Goal: Navigation & Orientation: Find specific page/section

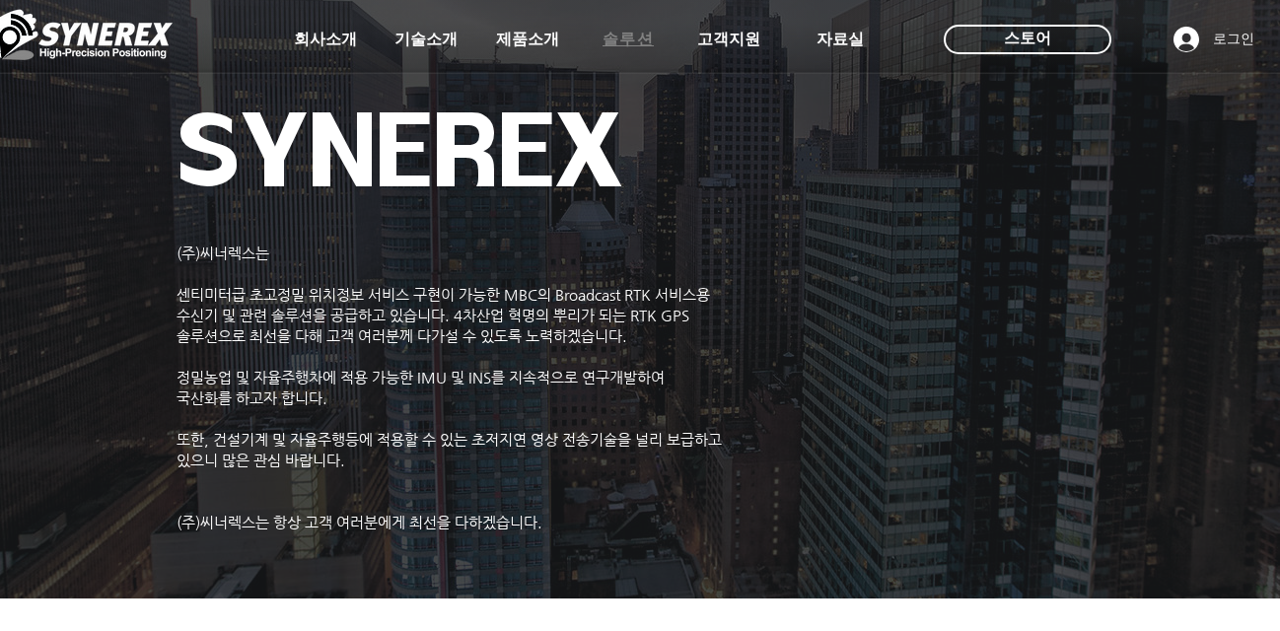
click at [623, 34] on span "솔루션" at bounding box center [629, 40] width 52 height 21
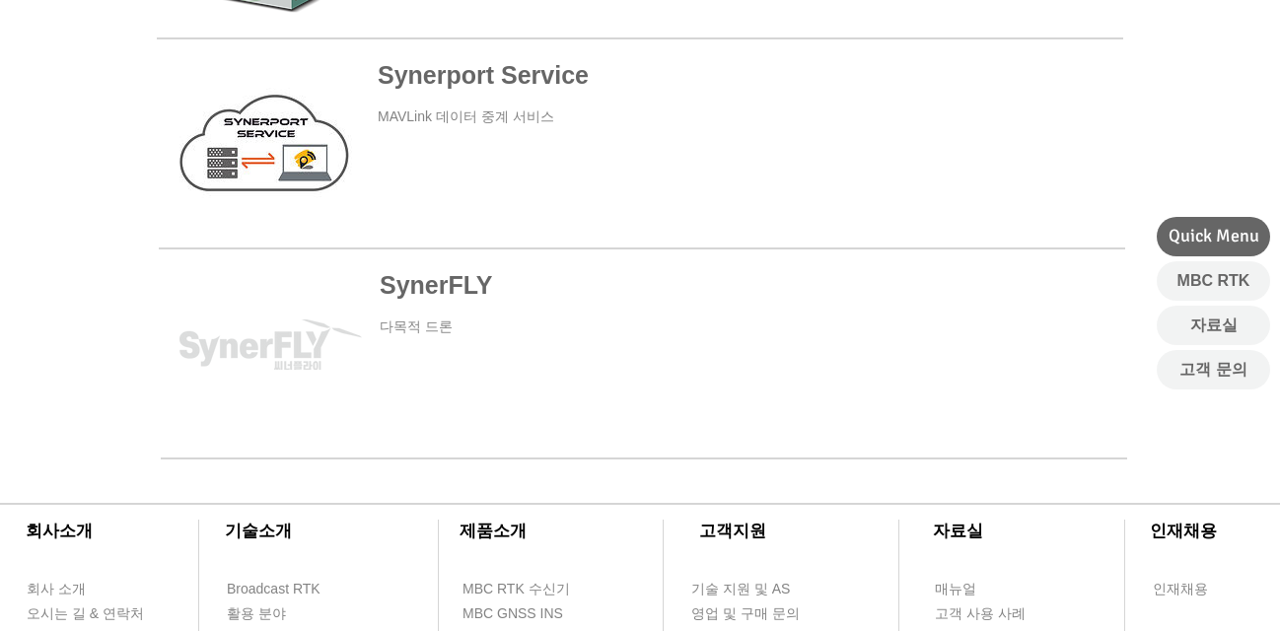
scroll to position [296, 0]
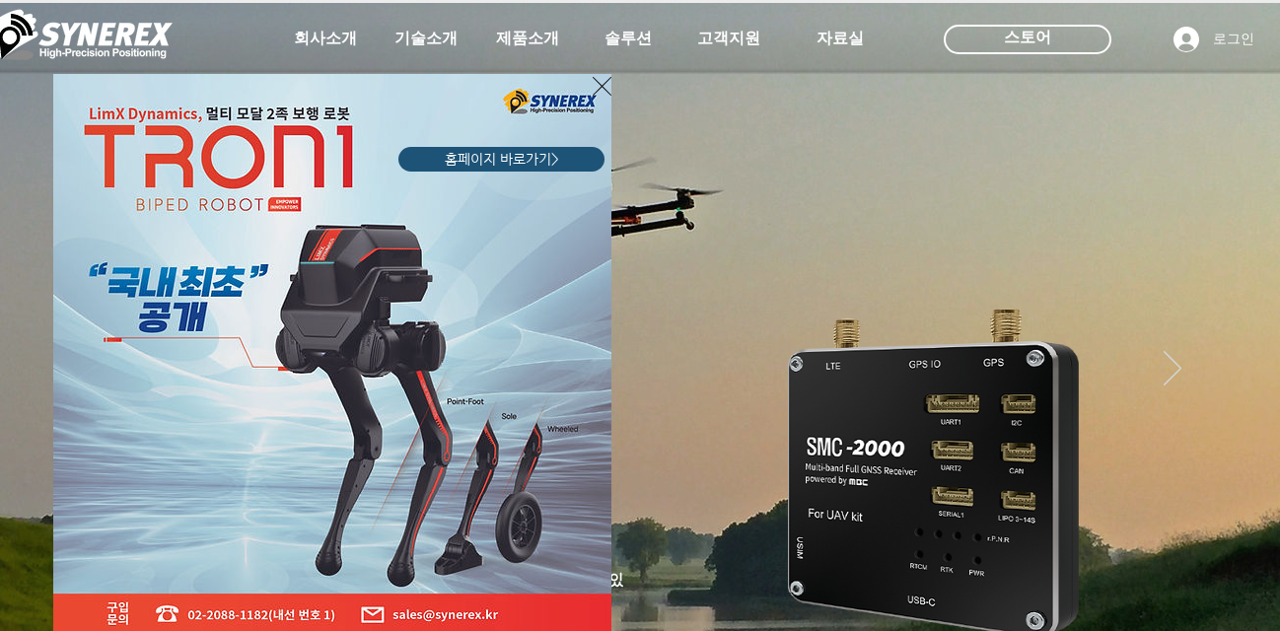
scroll to position [4, 0]
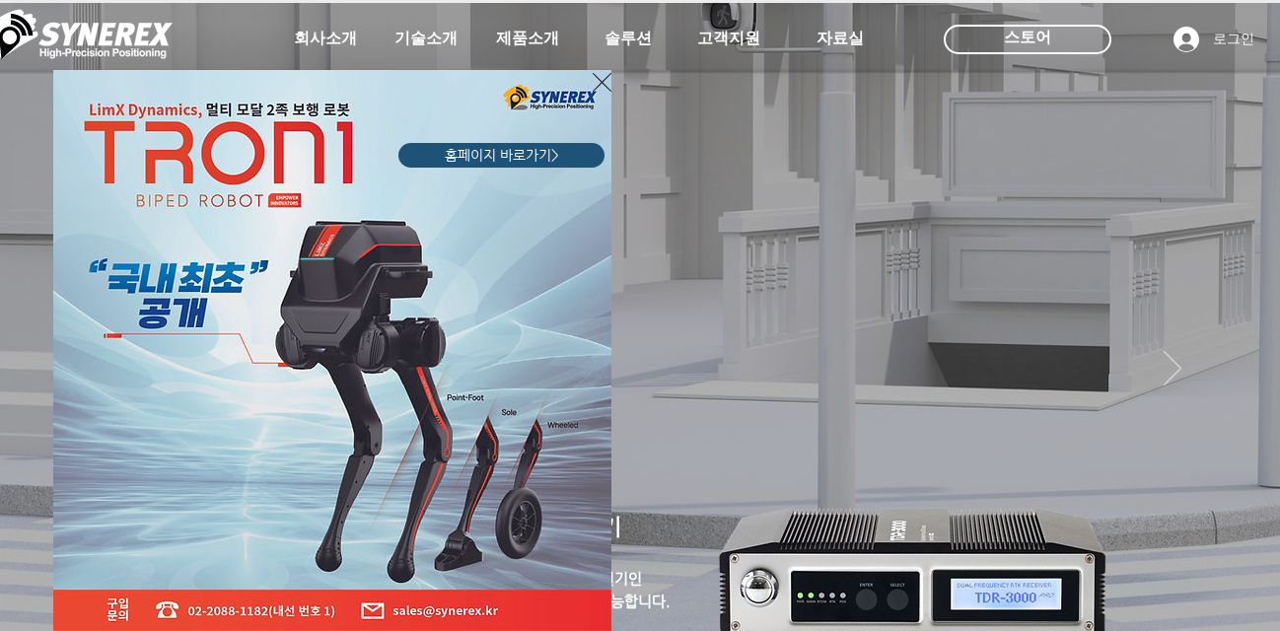
click at [601, 78] on icon "사이트로 돌아가기" at bounding box center [602, 82] width 19 height 25
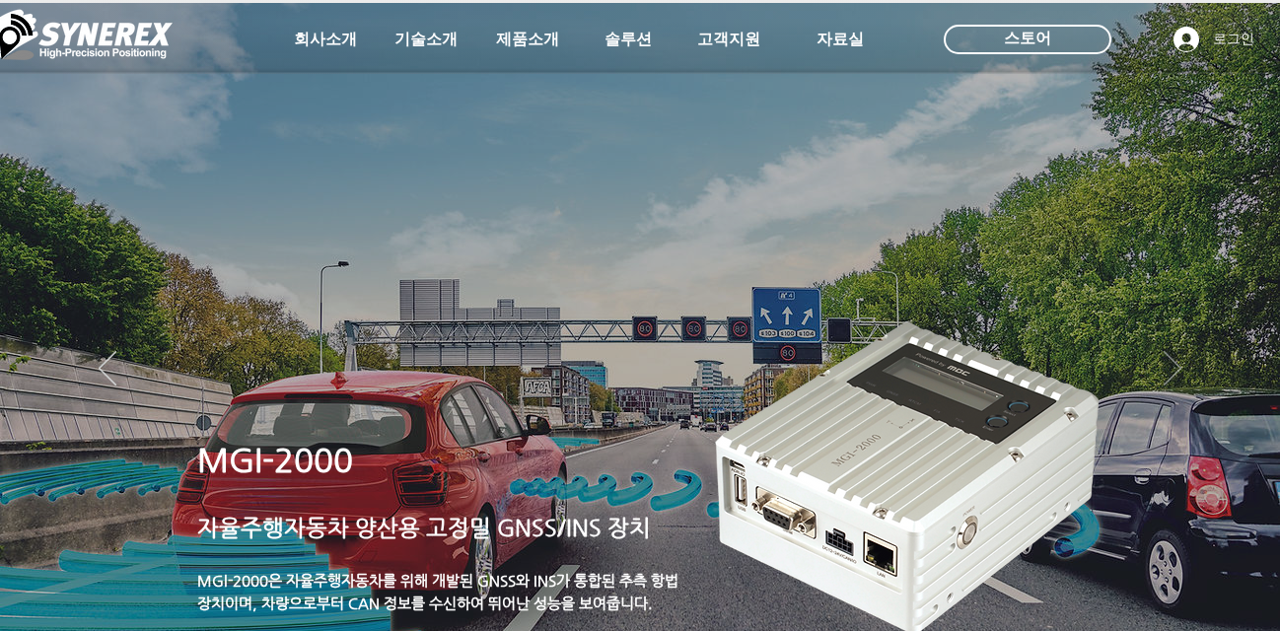
click at [1175, 370] on icon "다음" at bounding box center [1173, 368] width 18 height 35
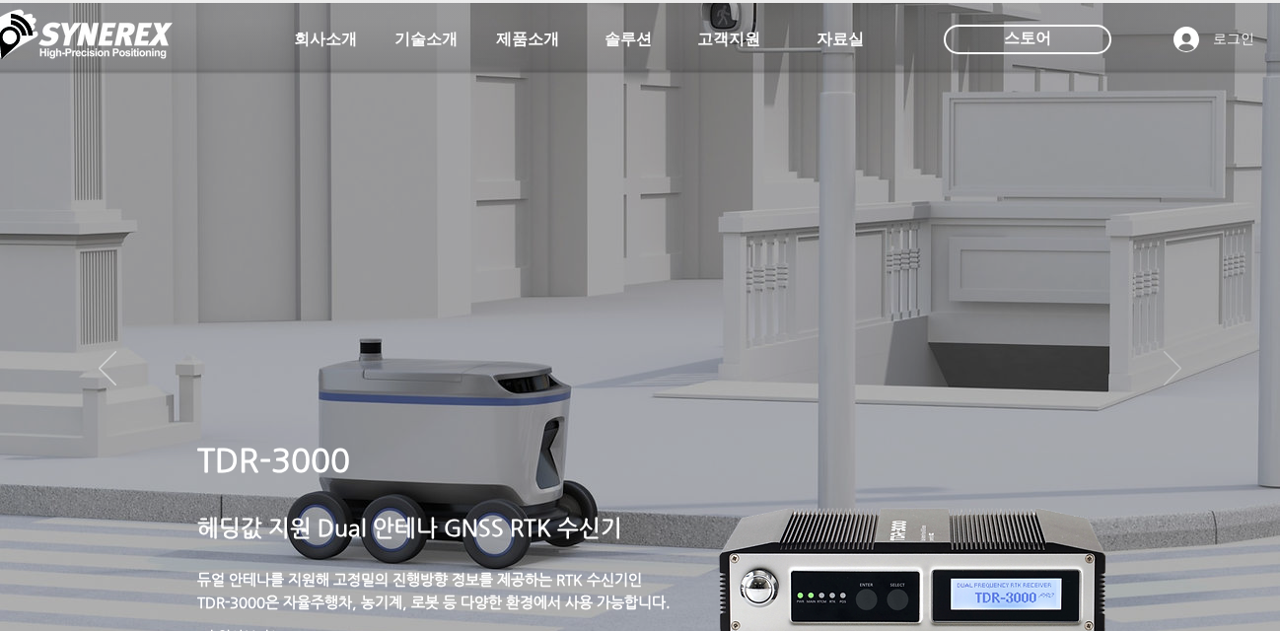
click at [1175, 370] on icon "다음" at bounding box center [1173, 368] width 18 height 35
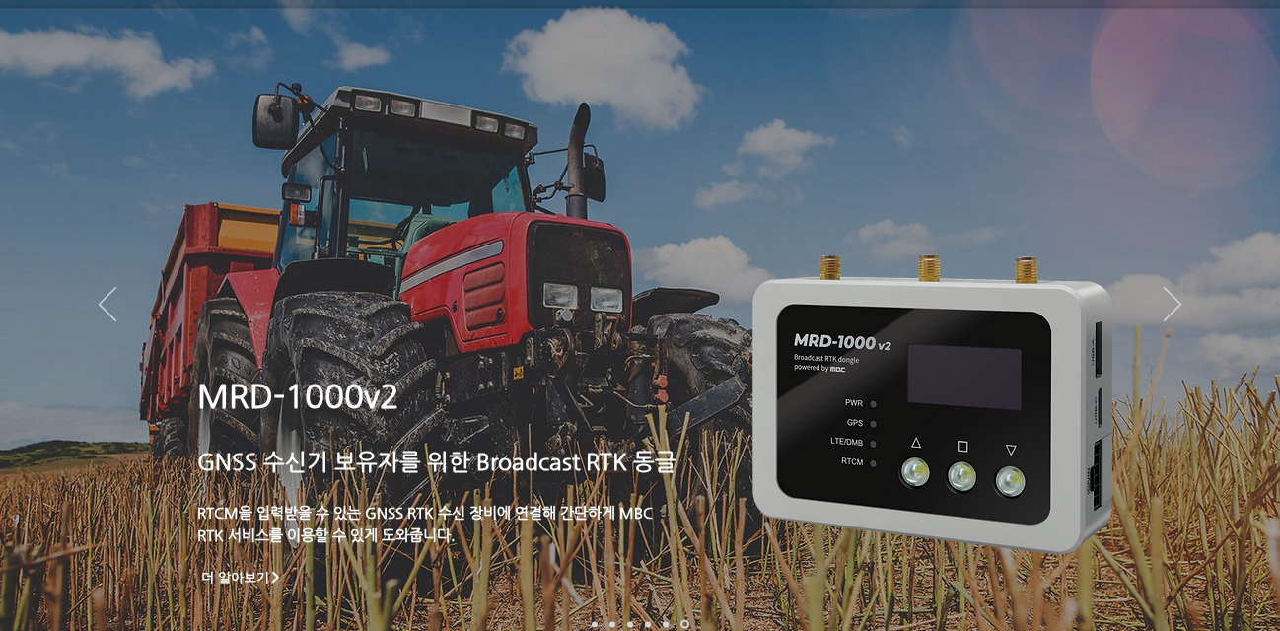
scroll to position [99, 0]
